Goal: Task Accomplishment & Management: Manage account settings

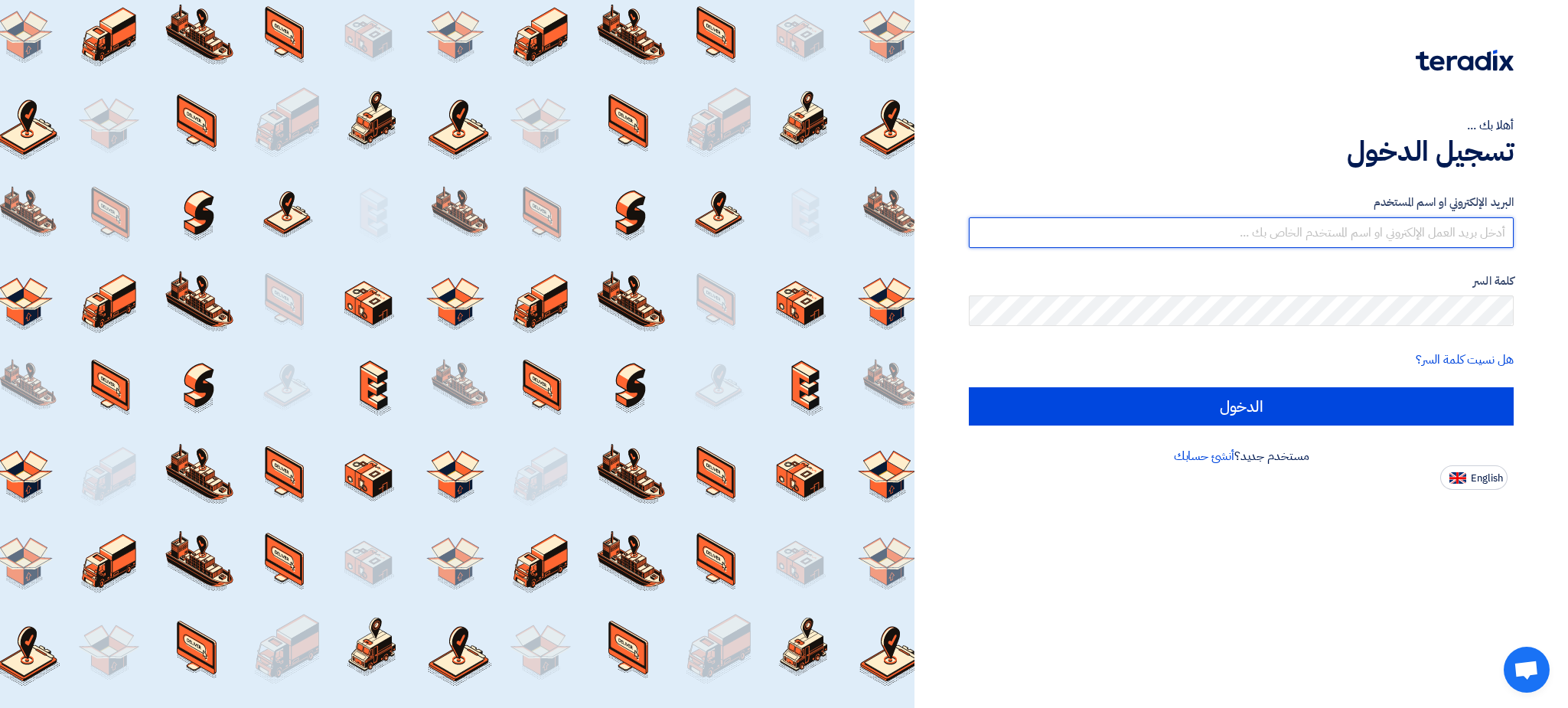
click at [1418, 242] on input "text" at bounding box center [1241, 232] width 544 height 30
paste input "[EMAIL_ADDRESS][DOMAIN_NAME]"
type input "[EMAIL_ADDRESS][DOMAIN_NAME]"
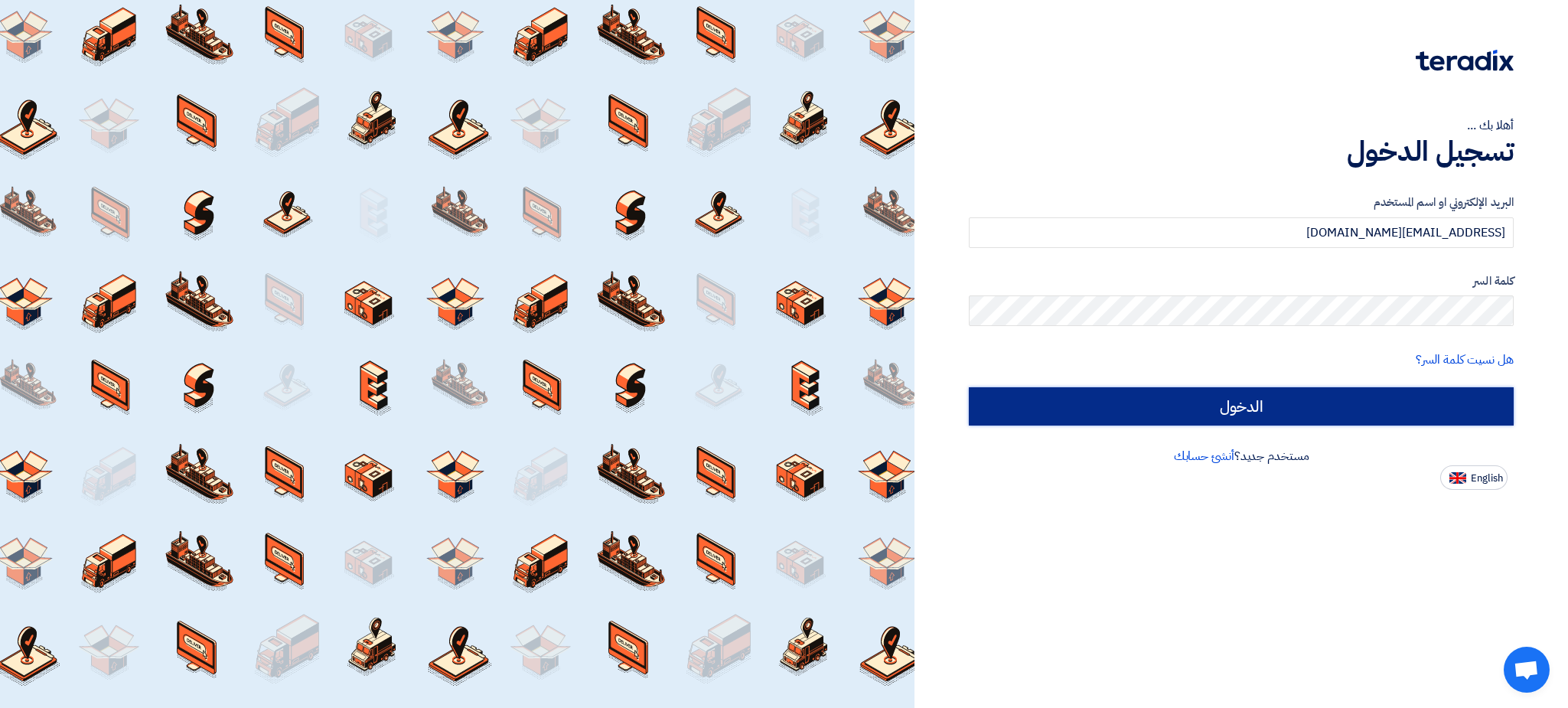
click at [1251, 409] on input "الدخول" at bounding box center [1241, 406] width 544 height 38
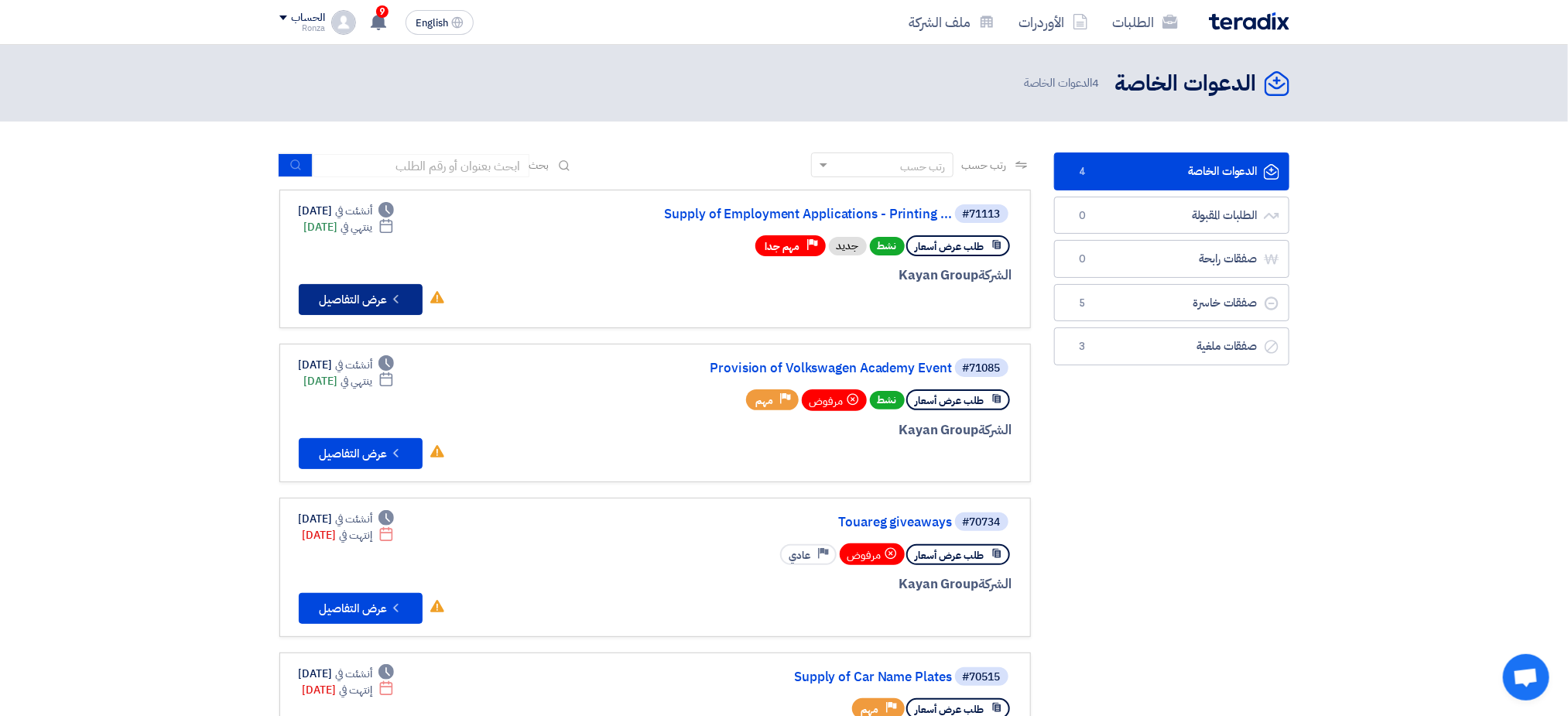
click at [348, 291] on button "Check details عرض التفاصيل" at bounding box center [361, 299] width 124 height 31
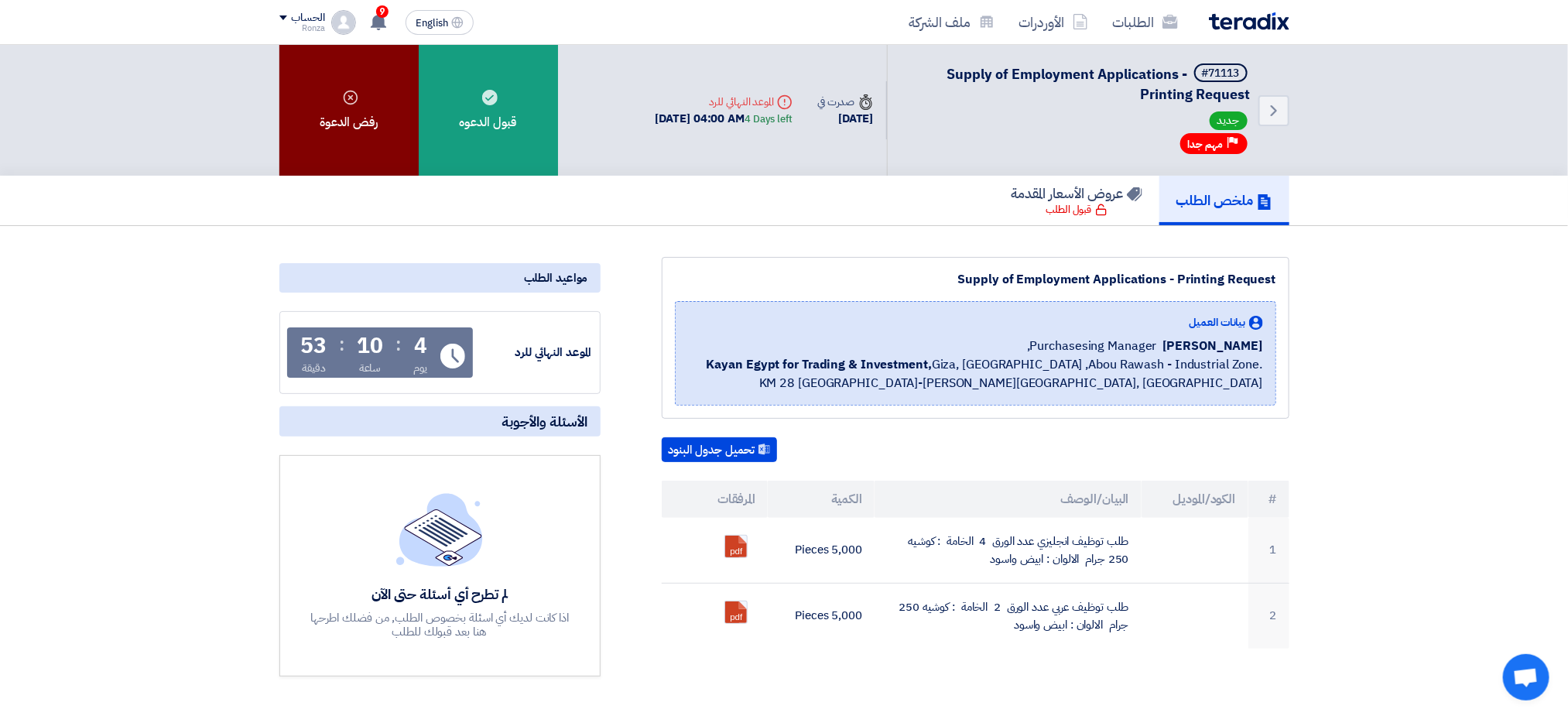
click at [326, 124] on div "رفض الدعوة" at bounding box center [349, 110] width 139 height 131
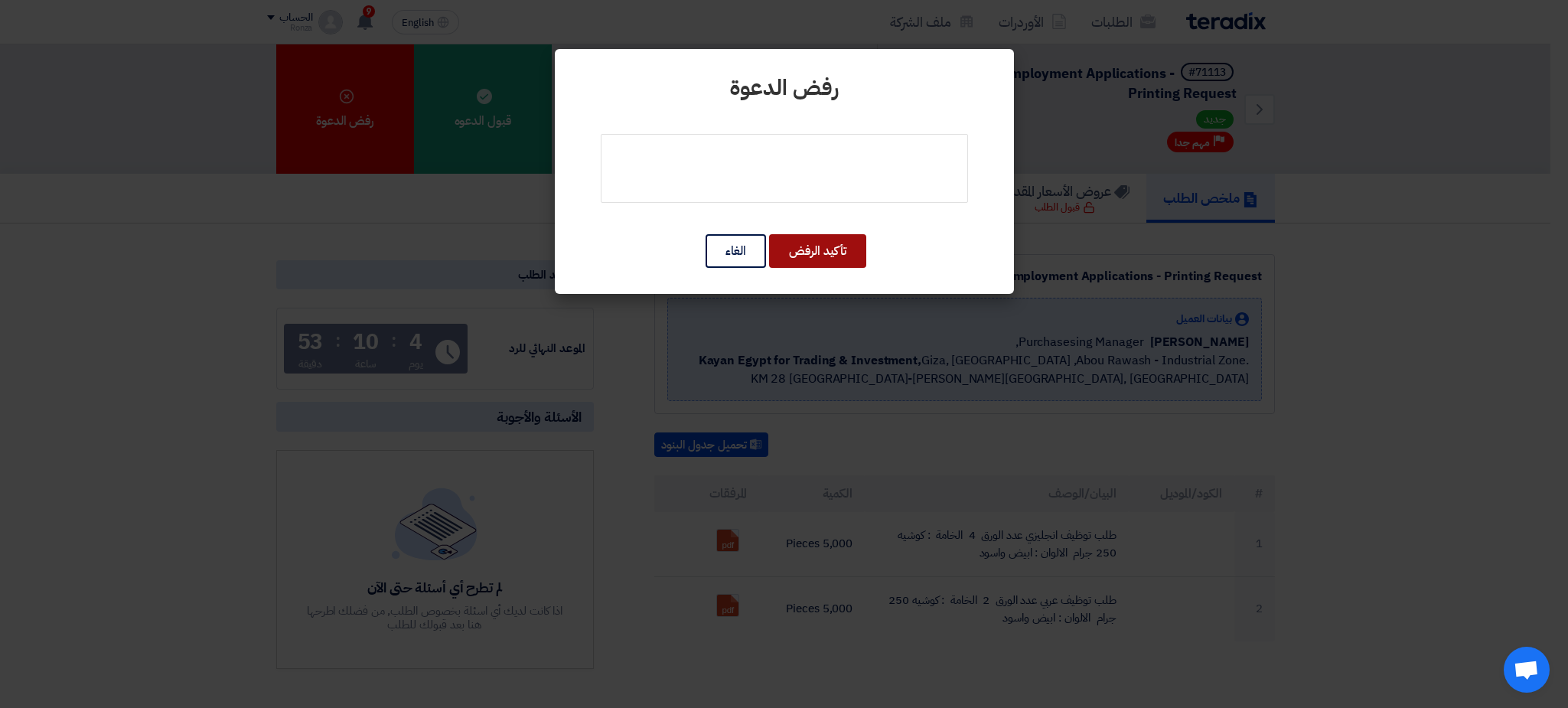
click at [844, 252] on button "تأكيد الرفض" at bounding box center [817, 250] width 97 height 34
